Goal: Check status

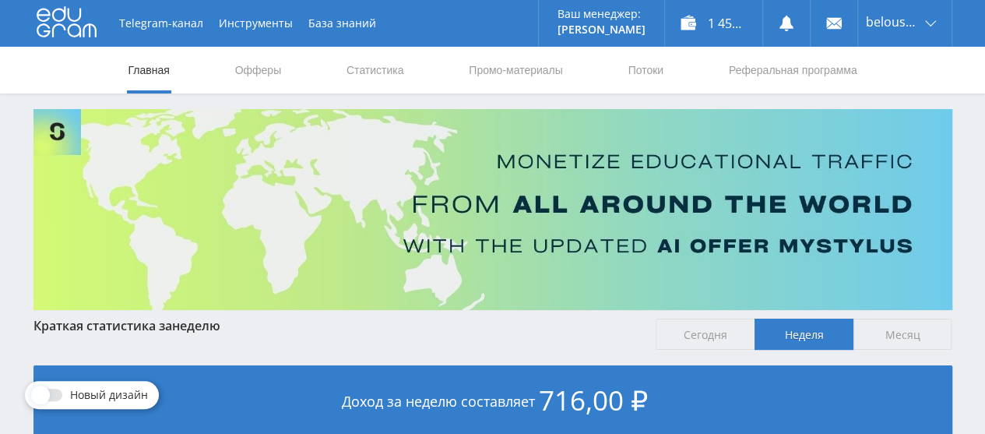
click at [371, 85] on link "Статистика" at bounding box center [375, 70] width 61 height 47
click at [353, 67] on link "Статистика" at bounding box center [375, 70] width 61 height 47
